Goal: Browse casually: Explore the website without a specific task or goal

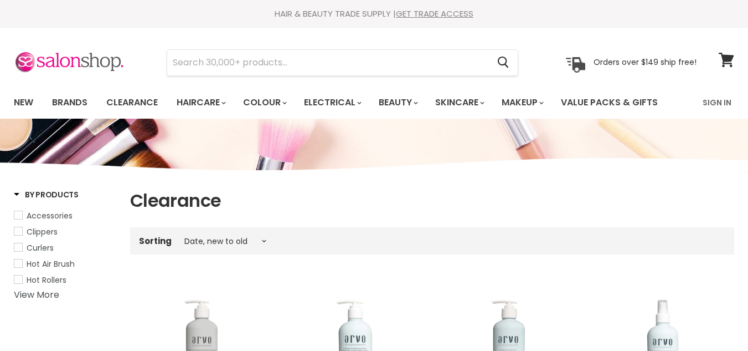
select select "created-descending"
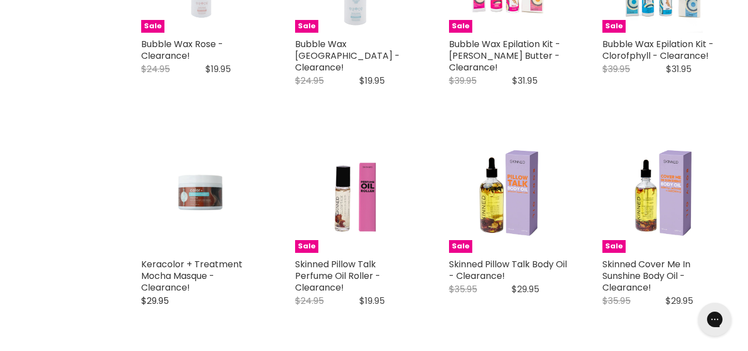
scroll to position [2097, 0]
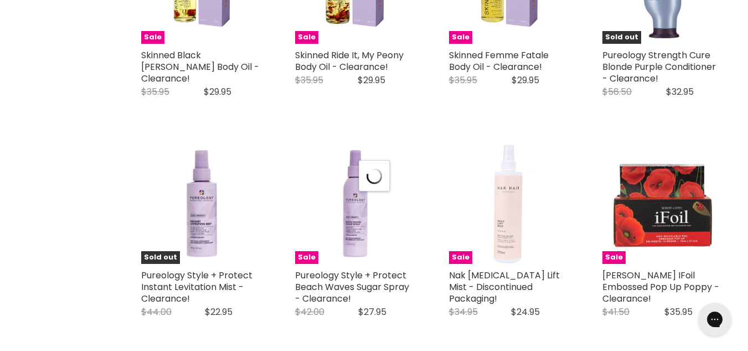
scroll to position [2540, 0]
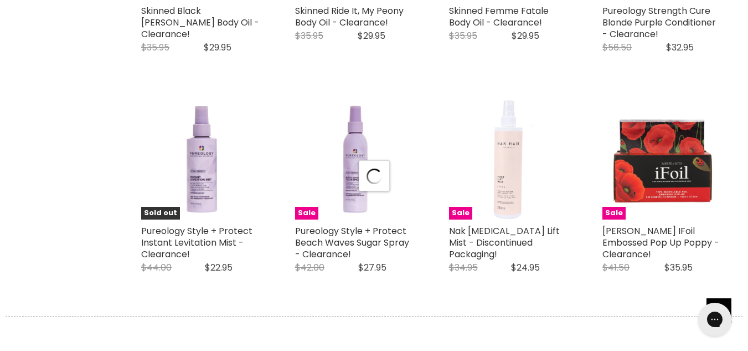
select select "created-descending"
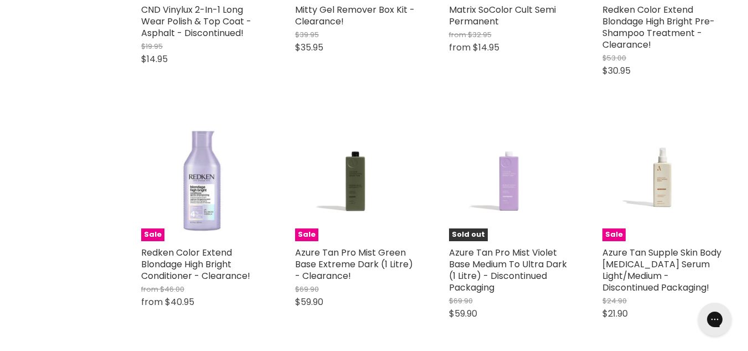
scroll to position [5116, 0]
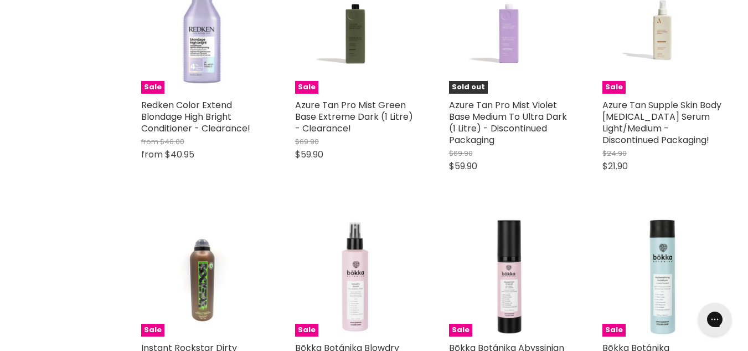
scroll to position [5308, 0]
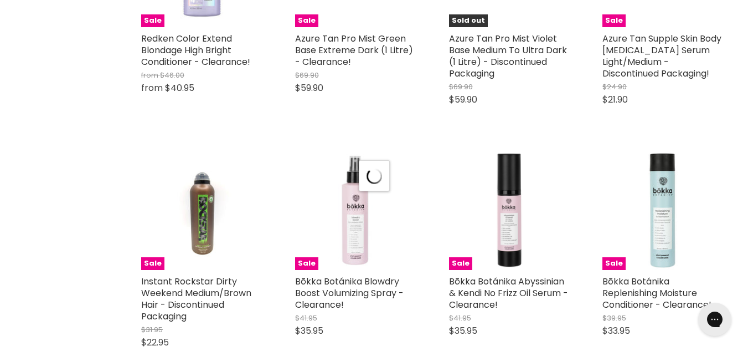
select select "created-descending"
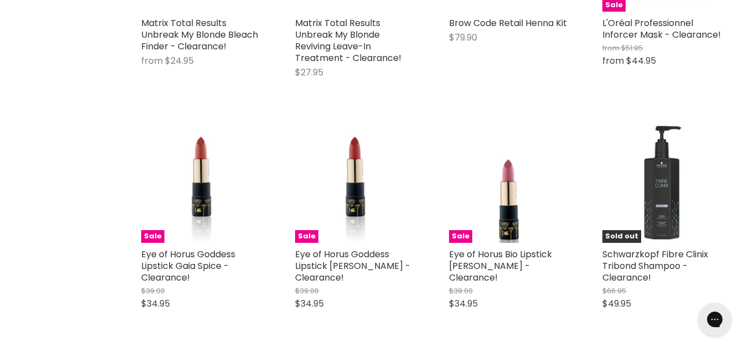
scroll to position [7922, 0]
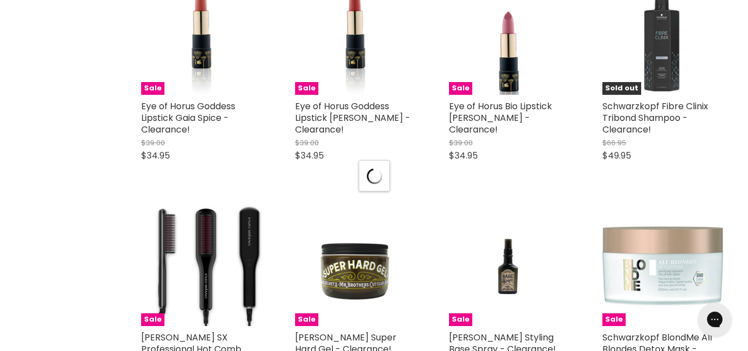
scroll to position [8069, 0]
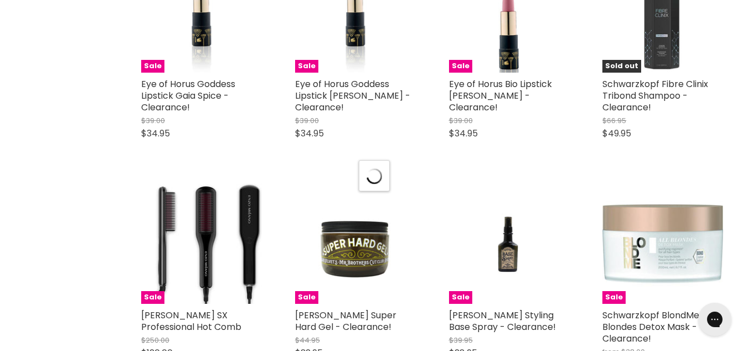
select select "created-descending"
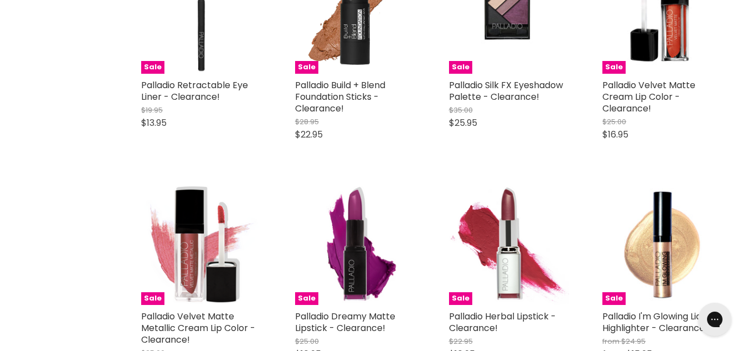
scroll to position [10676, 0]
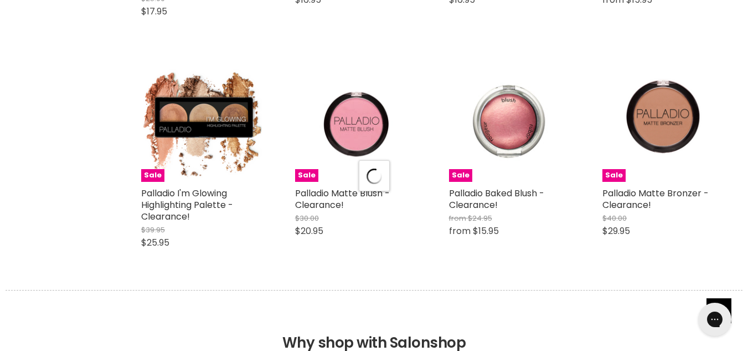
scroll to position [10985, 0]
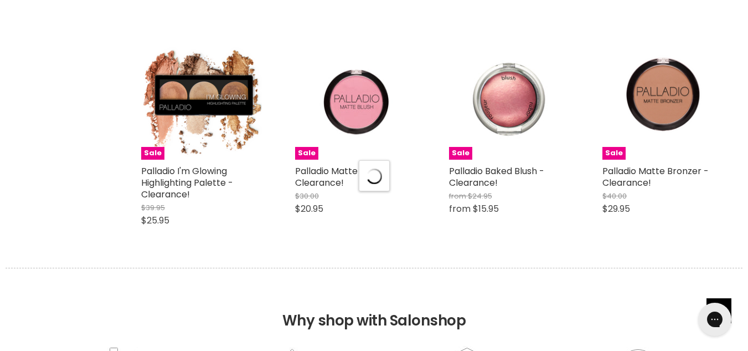
select select "created-descending"
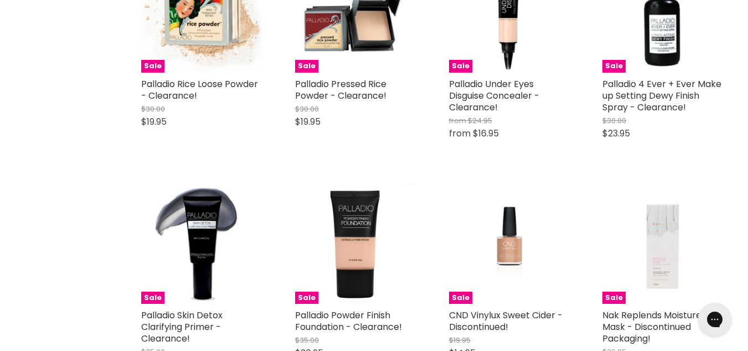
scroll to position [11399, 0]
